Goal: Navigation & Orientation: Find specific page/section

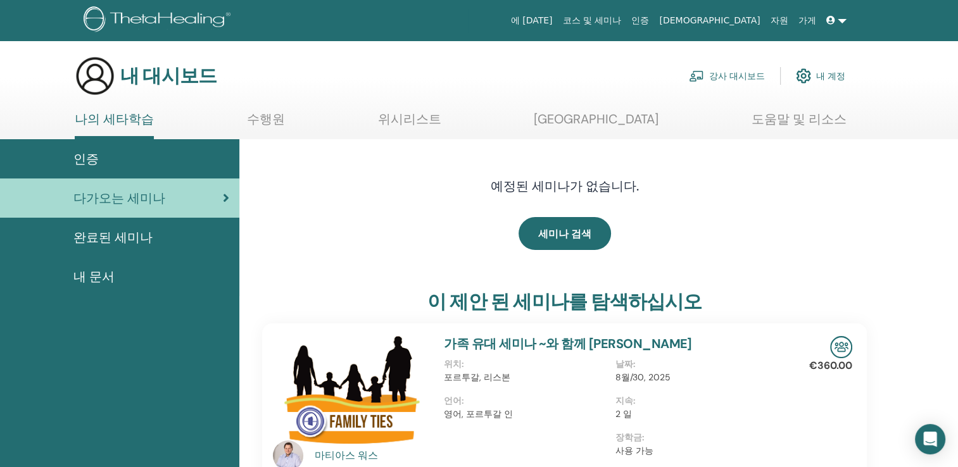
click at [81, 237] on span "완료된 세미나" at bounding box center [112, 237] width 79 height 19
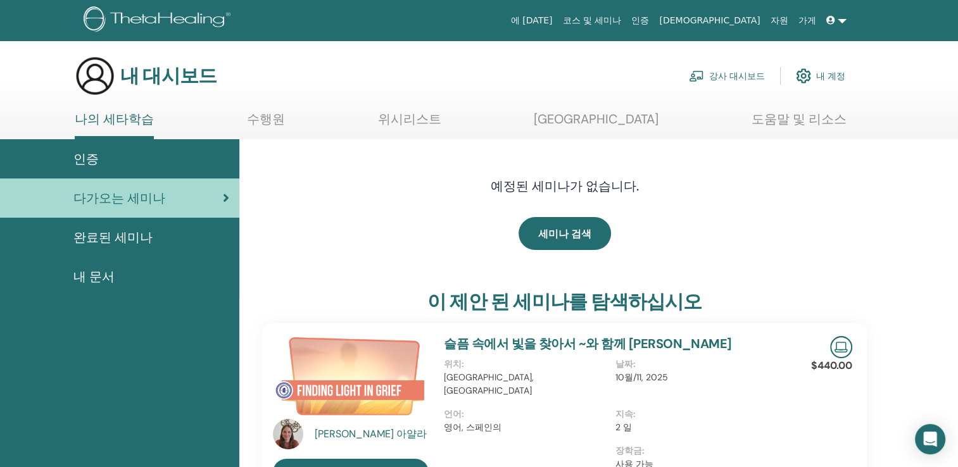
click at [84, 158] on span "인증" at bounding box center [85, 158] width 25 height 19
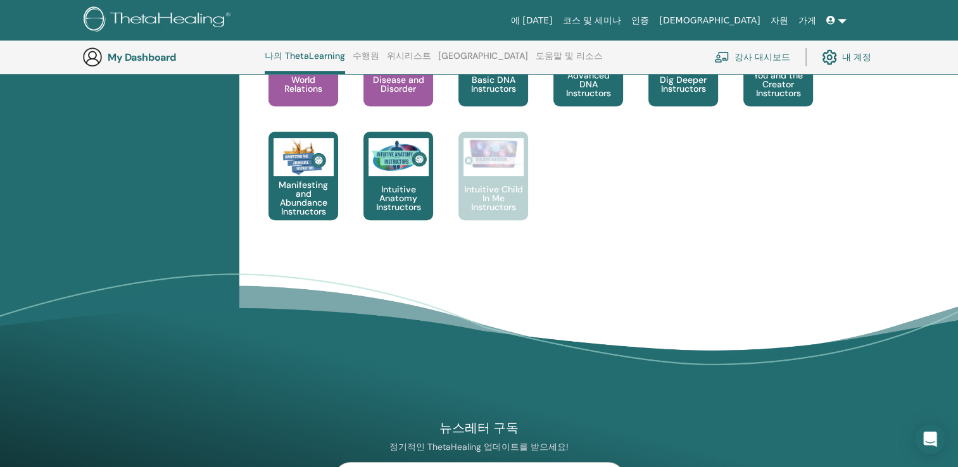
scroll to position [730, 0]
